Goal: Transaction & Acquisition: Download file/media

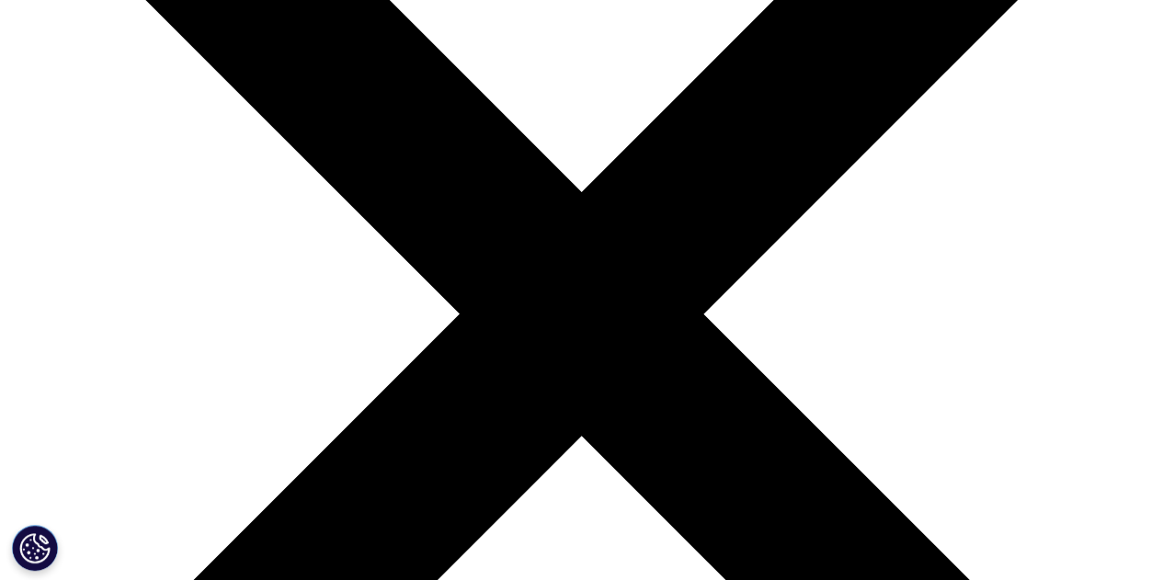
scroll to position [276, 0]
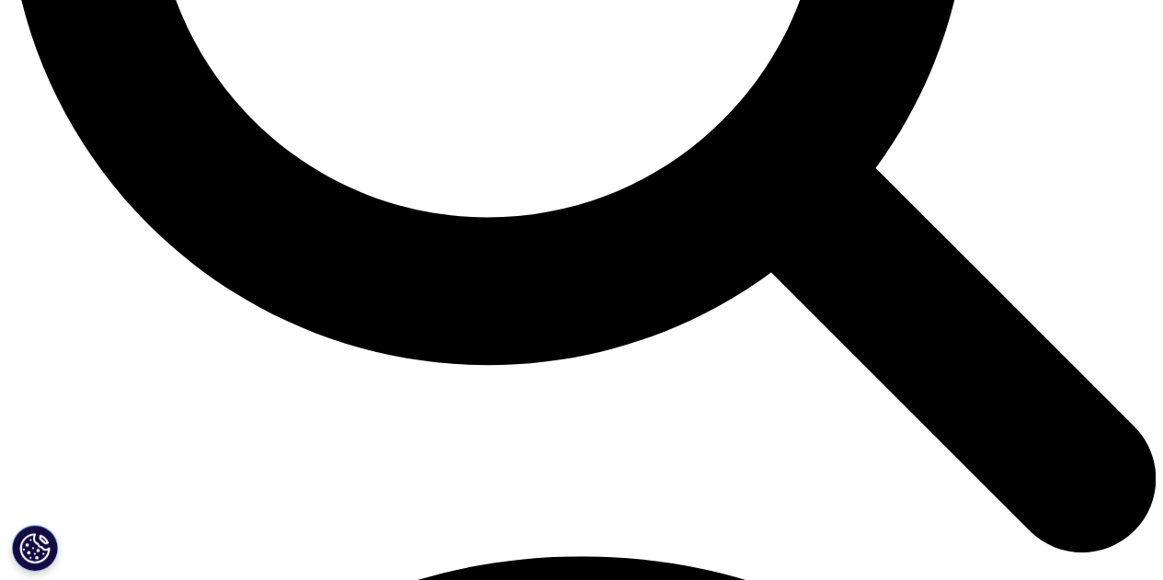
scroll to position [1747, 0]
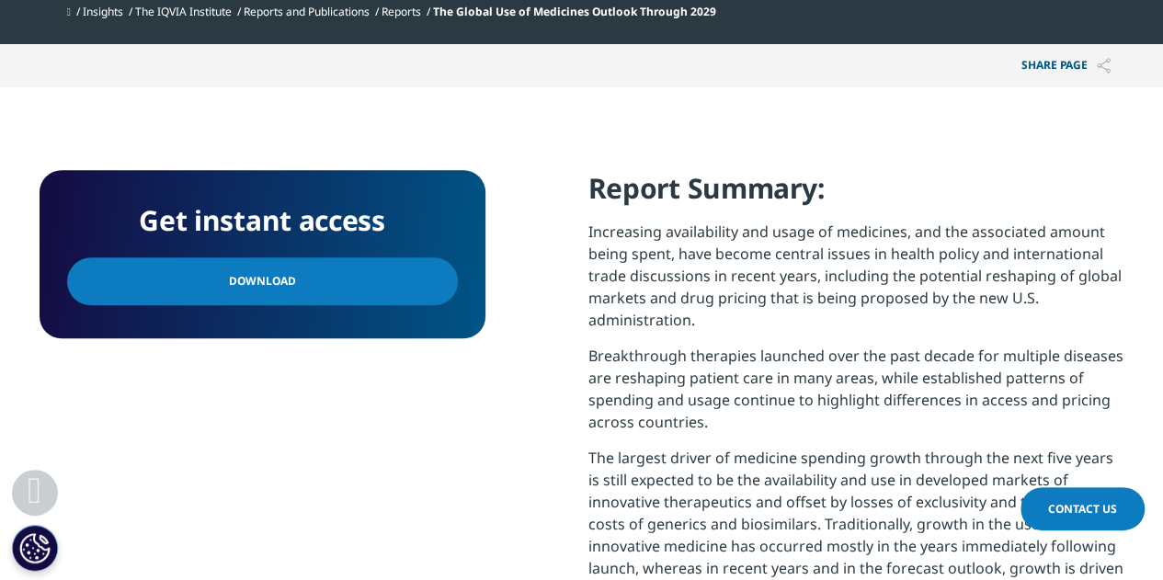
scroll to position [739, 1085]
click at [393, 277] on link "Download" at bounding box center [262, 281] width 391 height 48
